Goal: Information Seeking & Learning: Check status

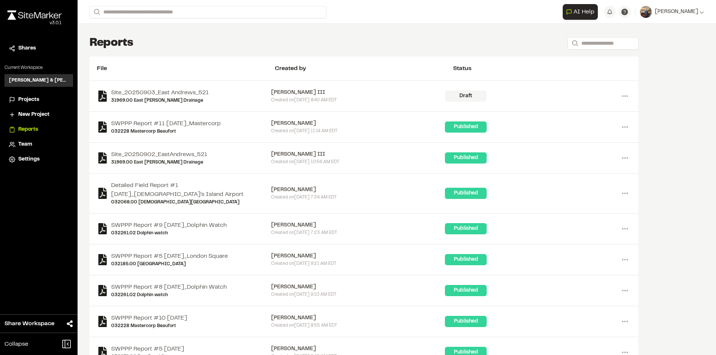
click at [29, 101] on span "Projects" at bounding box center [28, 100] width 21 height 8
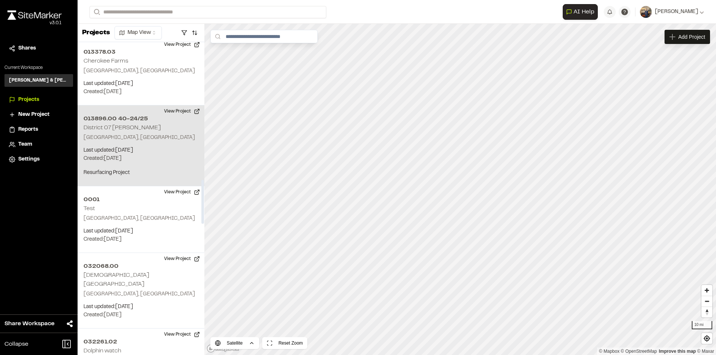
scroll to position [1082, 0]
click at [175, 112] on button "View Project" at bounding box center [182, 111] width 45 height 12
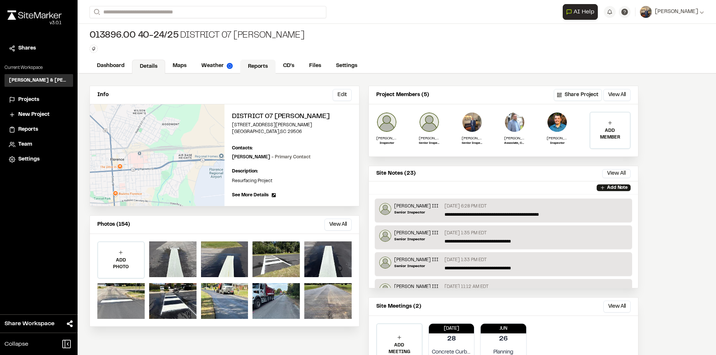
click at [260, 64] on link "Reports" at bounding box center [257, 67] width 35 height 14
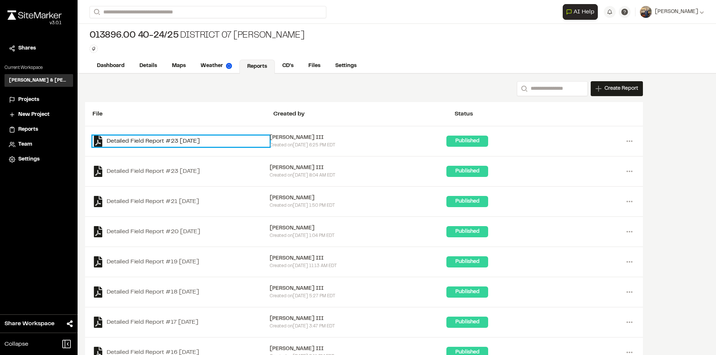
click at [179, 141] on link "Detailed Field Report #23 [DATE]" at bounding box center [180, 141] width 177 height 11
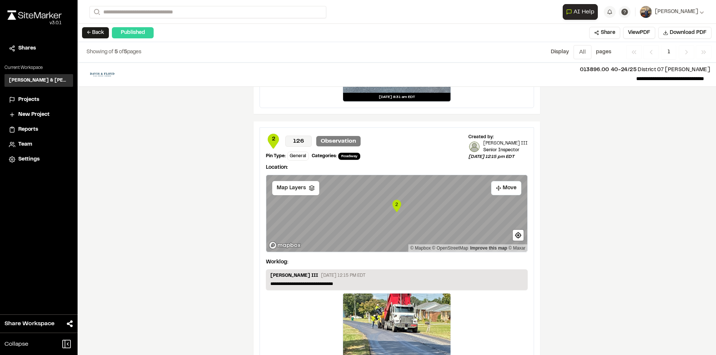
scroll to position [995, 0]
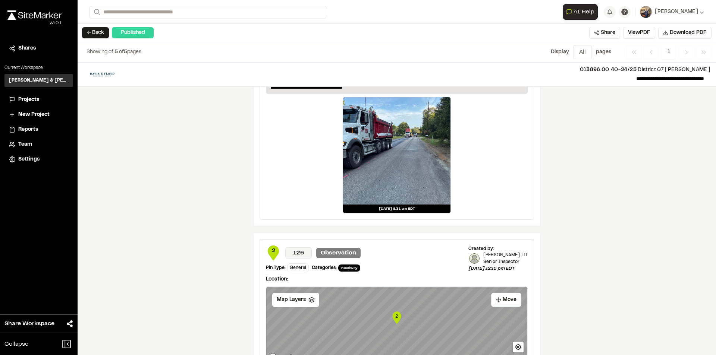
click at [94, 33] on button "← Back" at bounding box center [95, 32] width 27 height 11
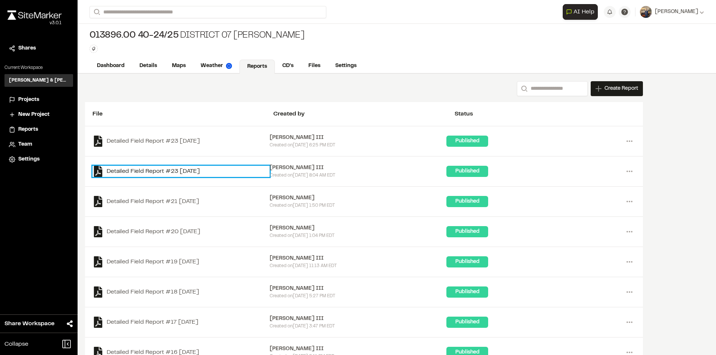
click at [183, 173] on link "Detailed Field Report #23 [DATE]" at bounding box center [180, 171] width 177 height 11
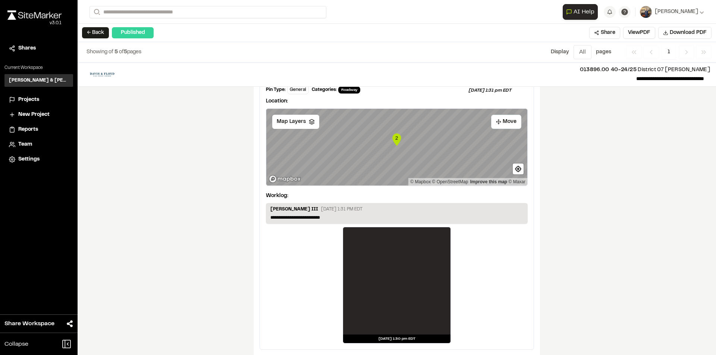
scroll to position [1164, 0]
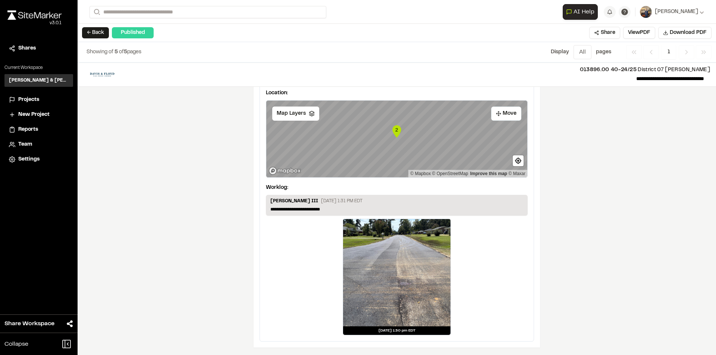
click at [101, 33] on button "← Back" at bounding box center [95, 32] width 27 height 11
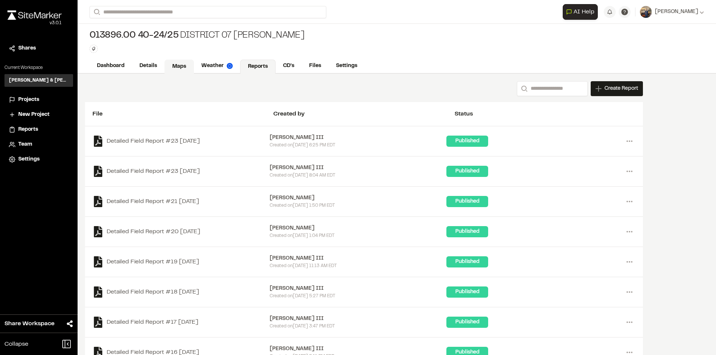
click at [183, 65] on link "Maps" at bounding box center [178, 67] width 29 height 14
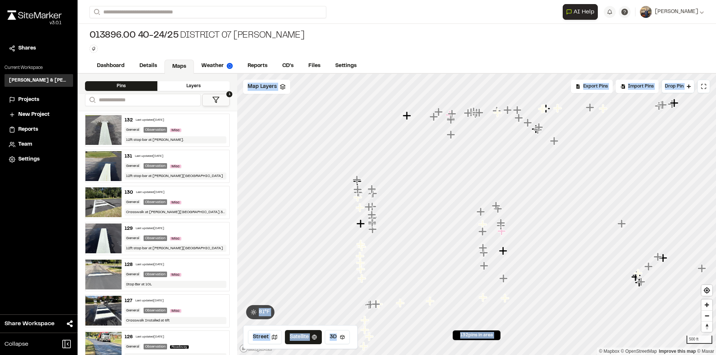
click at [457, 319] on div "Click to Drop Pin 132 pins in area Export Pins Available Datums Datums Apply Co…" at bounding box center [476, 215] width 479 height 282
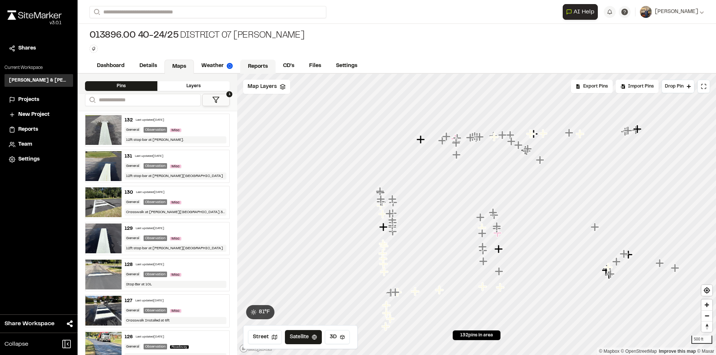
click at [255, 62] on link "Reports" at bounding box center [257, 67] width 35 height 14
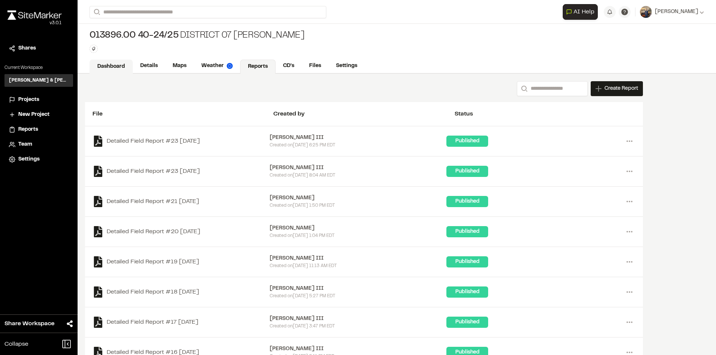
click at [118, 64] on link "Dashboard" at bounding box center [111, 67] width 43 height 14
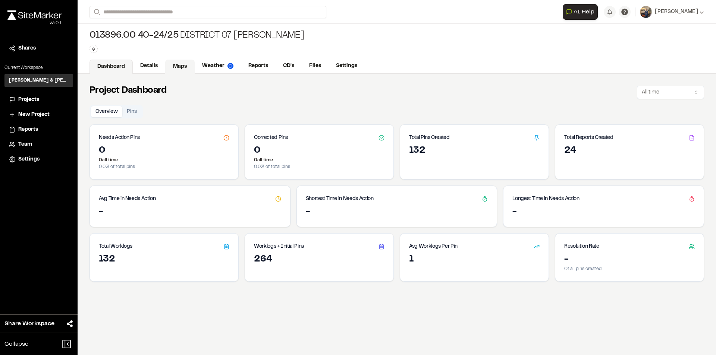
click at [175, 63] on link "Maps" at bounding box center [179, 67] width 29 height 14
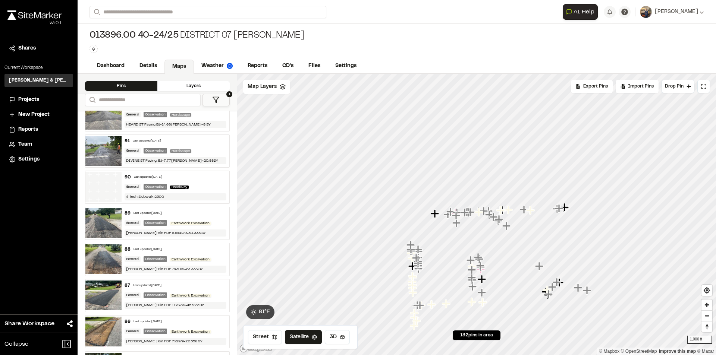
scroll to position [1492, 0]
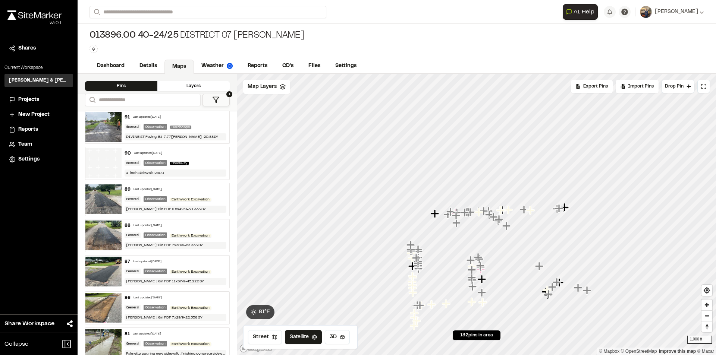
click at [117, 163] on img at bounding box center [103, 163] width 36 height 30
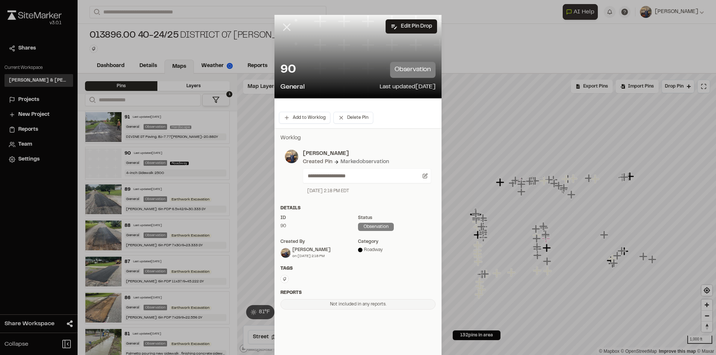
click at [284, 29] on line at bounding box center [287, 27] width 6 height 6
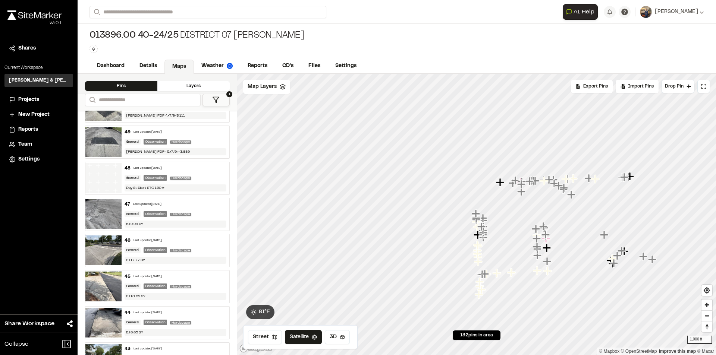
scroll to position [3096, 0]
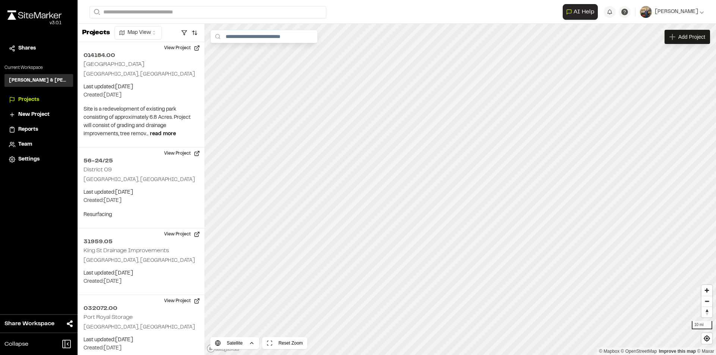
scroll to position [1082, 0]
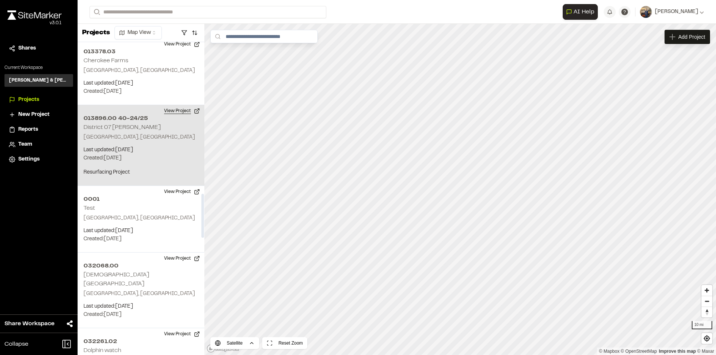
click at [179, 111] on button "View Project" at bounding box center [182, 111] width 45 height 12
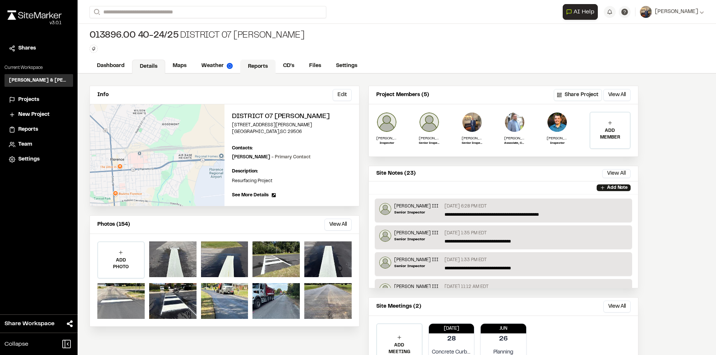
click at [250, 69] on link "Reports" at bounding box center [257, 67] width 35 height 14
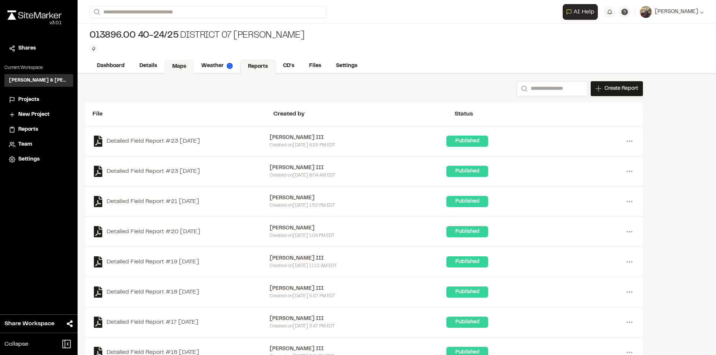
click at [186, 65] on link "Maps" at bounding box center [178, 67] width 29 height 14
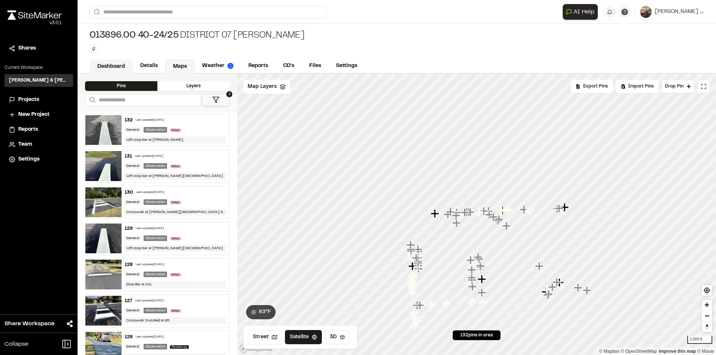
click at [120, 63] on link "Dashboard" at bounding box center [111, 67] width 43 height 14
